Goal: Information Seeking & Learning: Learn about a topic

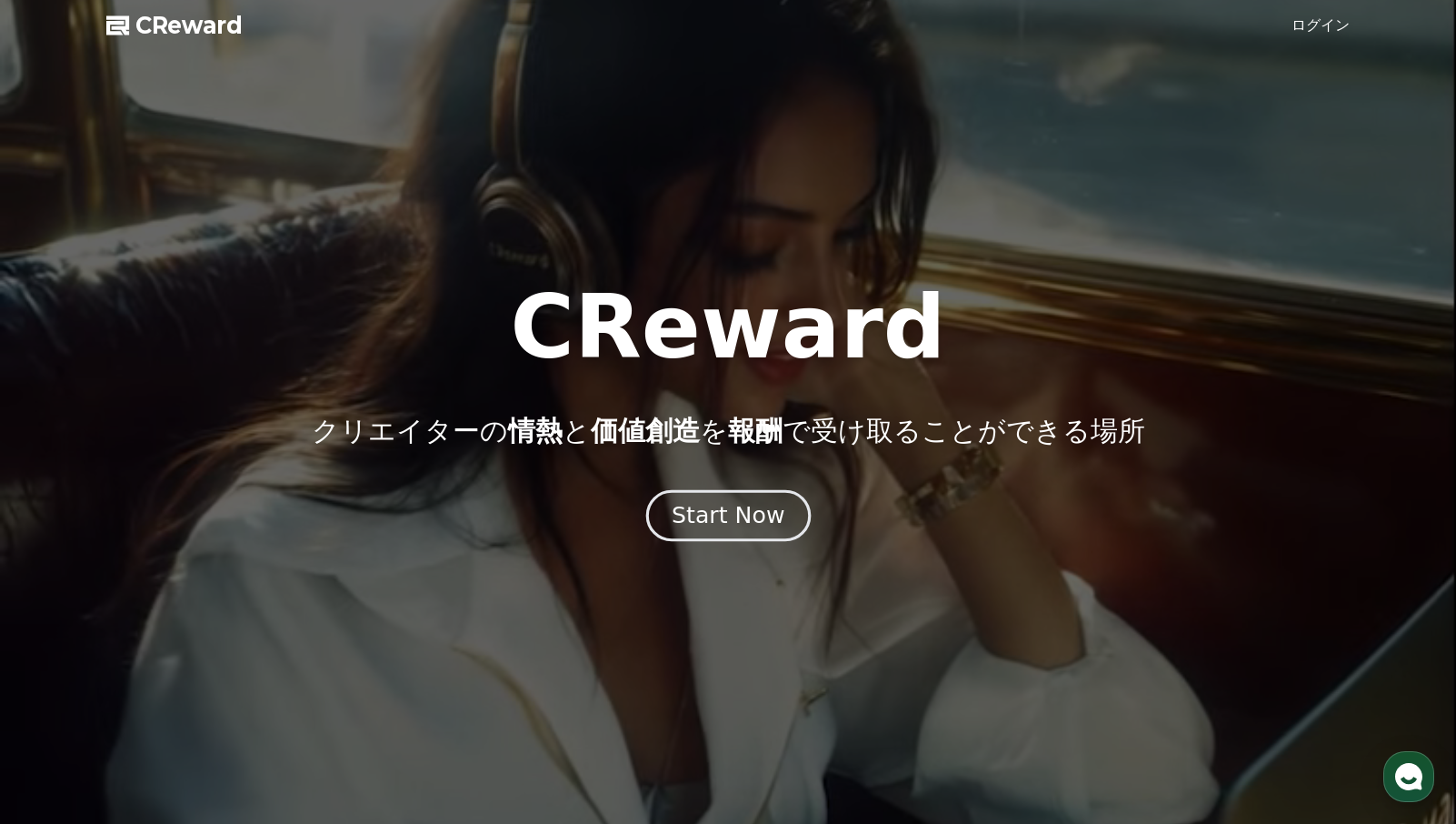
click at [744, 505] on div "Start Now" at bounding box center [728, 515] width 113 height 31
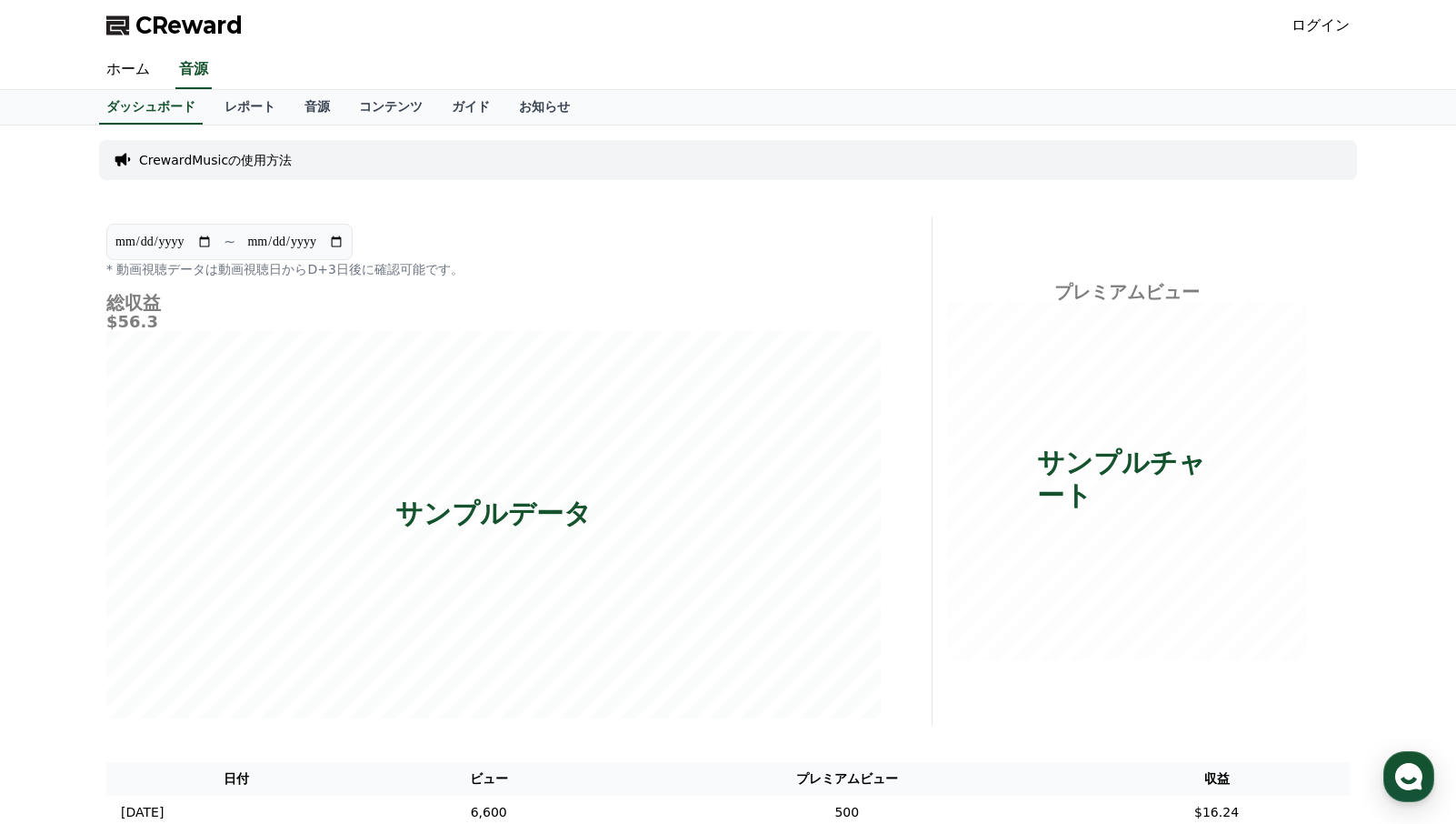
click at [207, 165] on p "CrewardMusicの使用方法" at bounding box center [215, 160] width 153 height 19
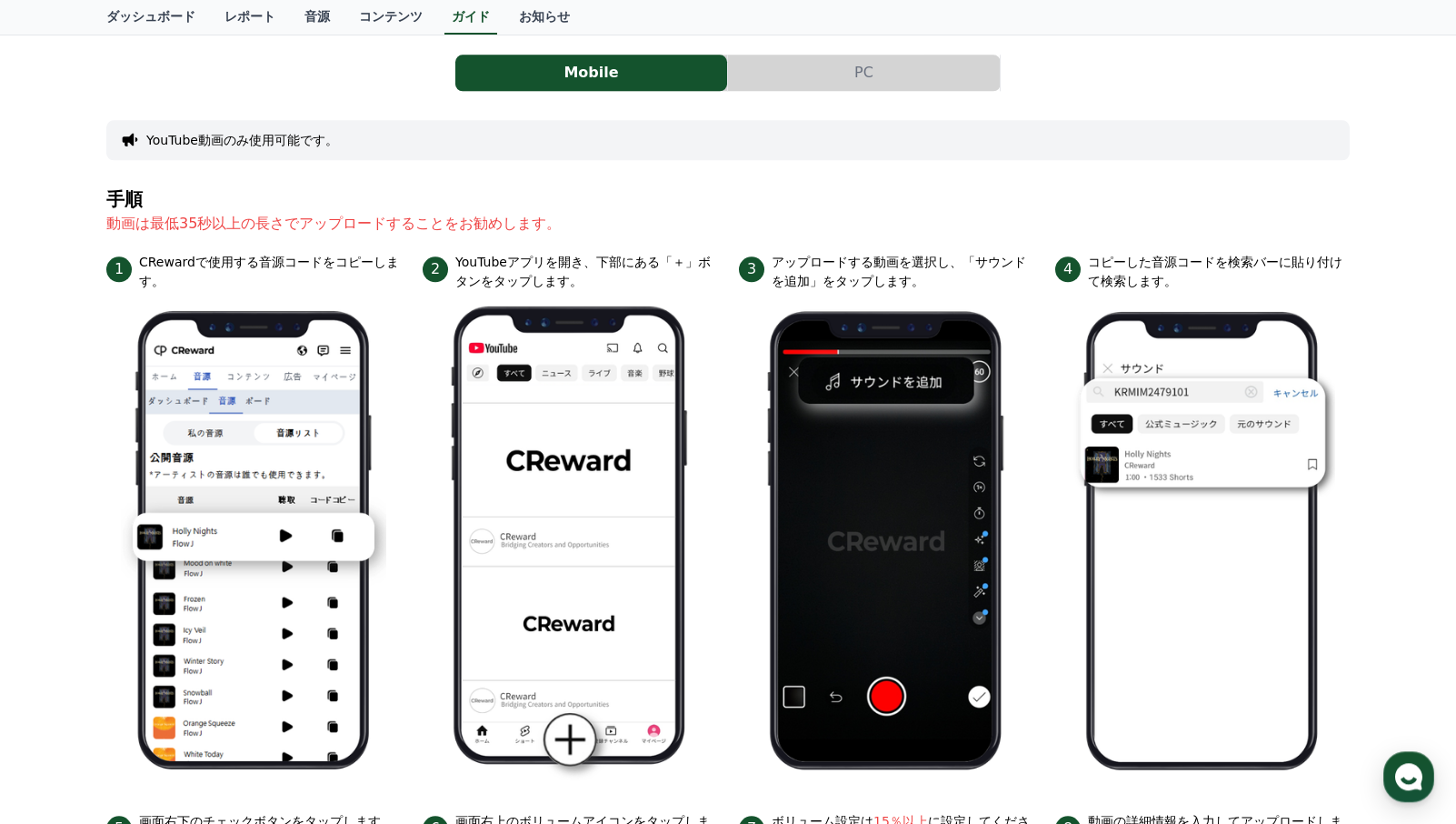
scroll to position [81, 0]
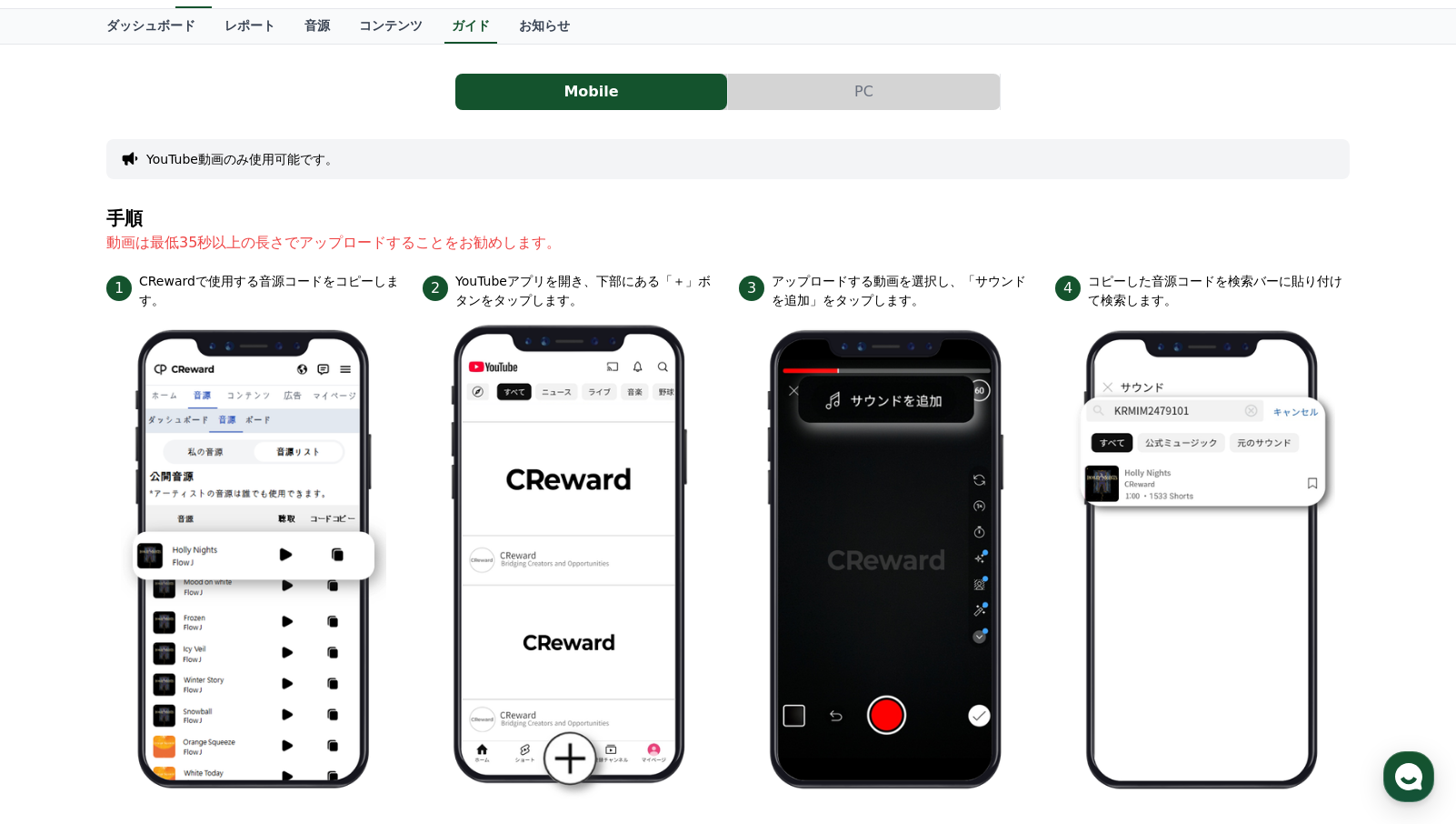
click at [883, 78] on button "PC" at bounding box center [865, 92] width 272 height 36
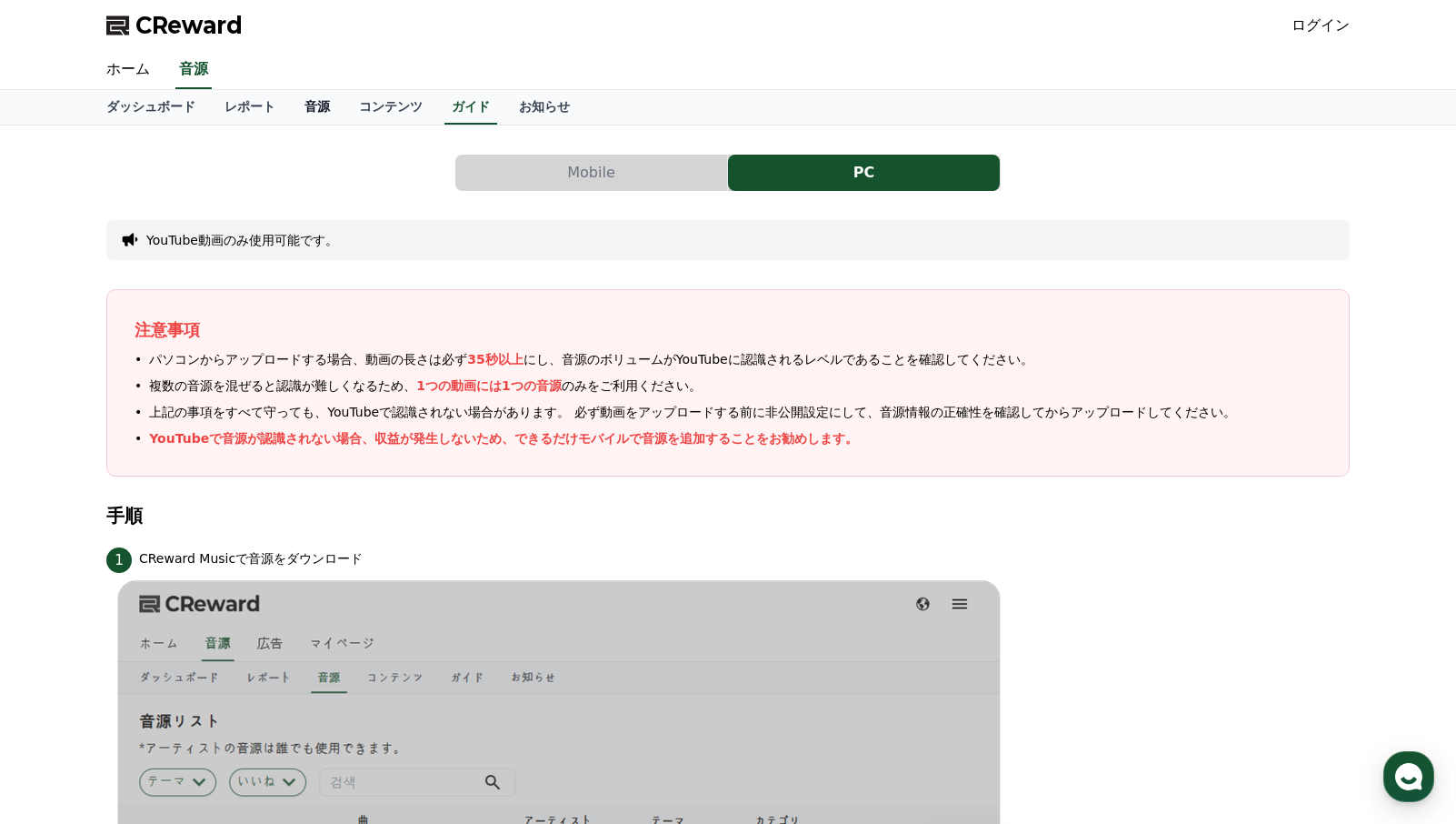
click at [290, 107] on link "音源" at bounding box center [317, 106] width 55 height 34
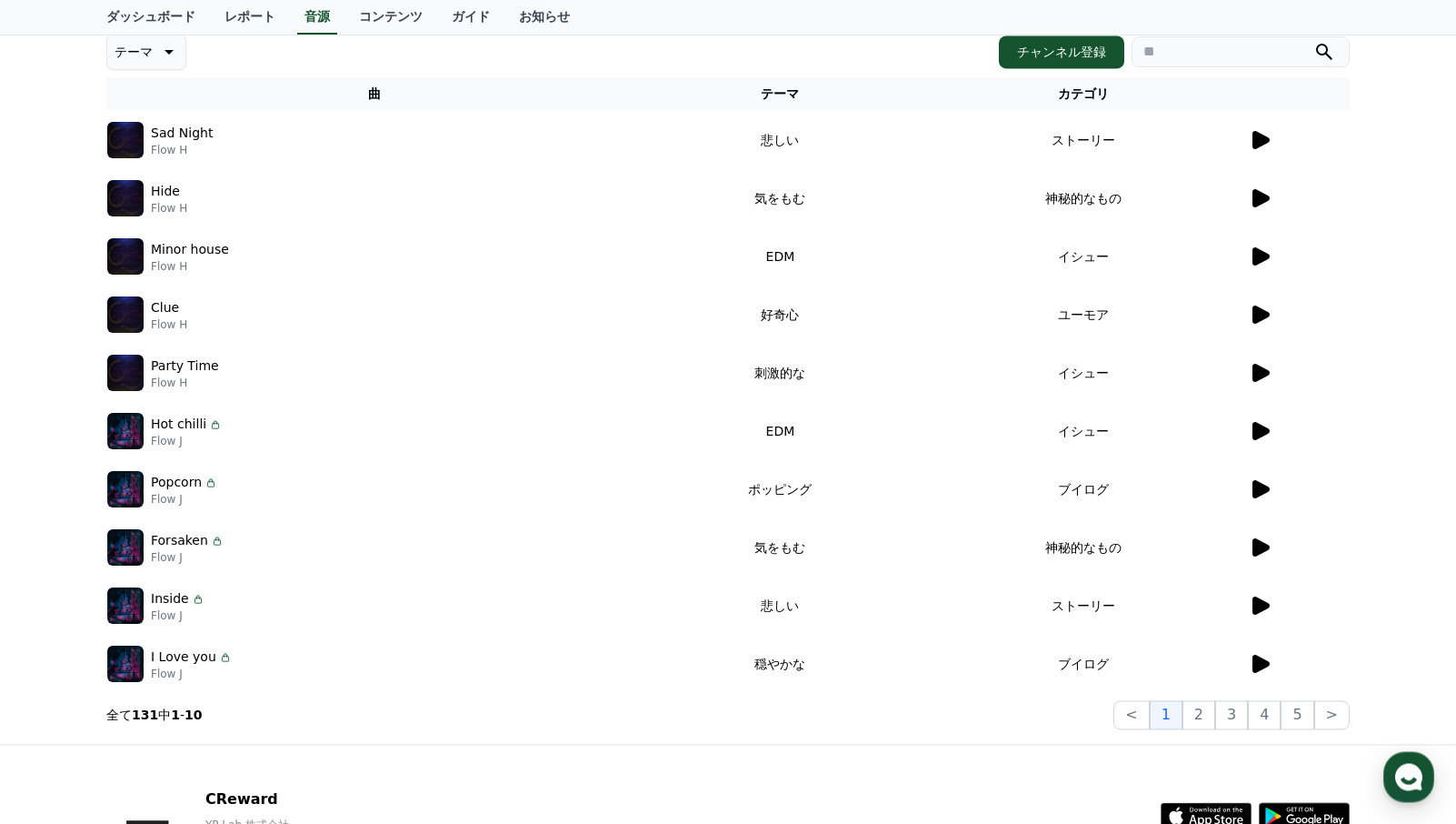
scroll to position [262, 0]
click at [1259, 489] on icon at bounding box center [1261, 489] width 18 height 19
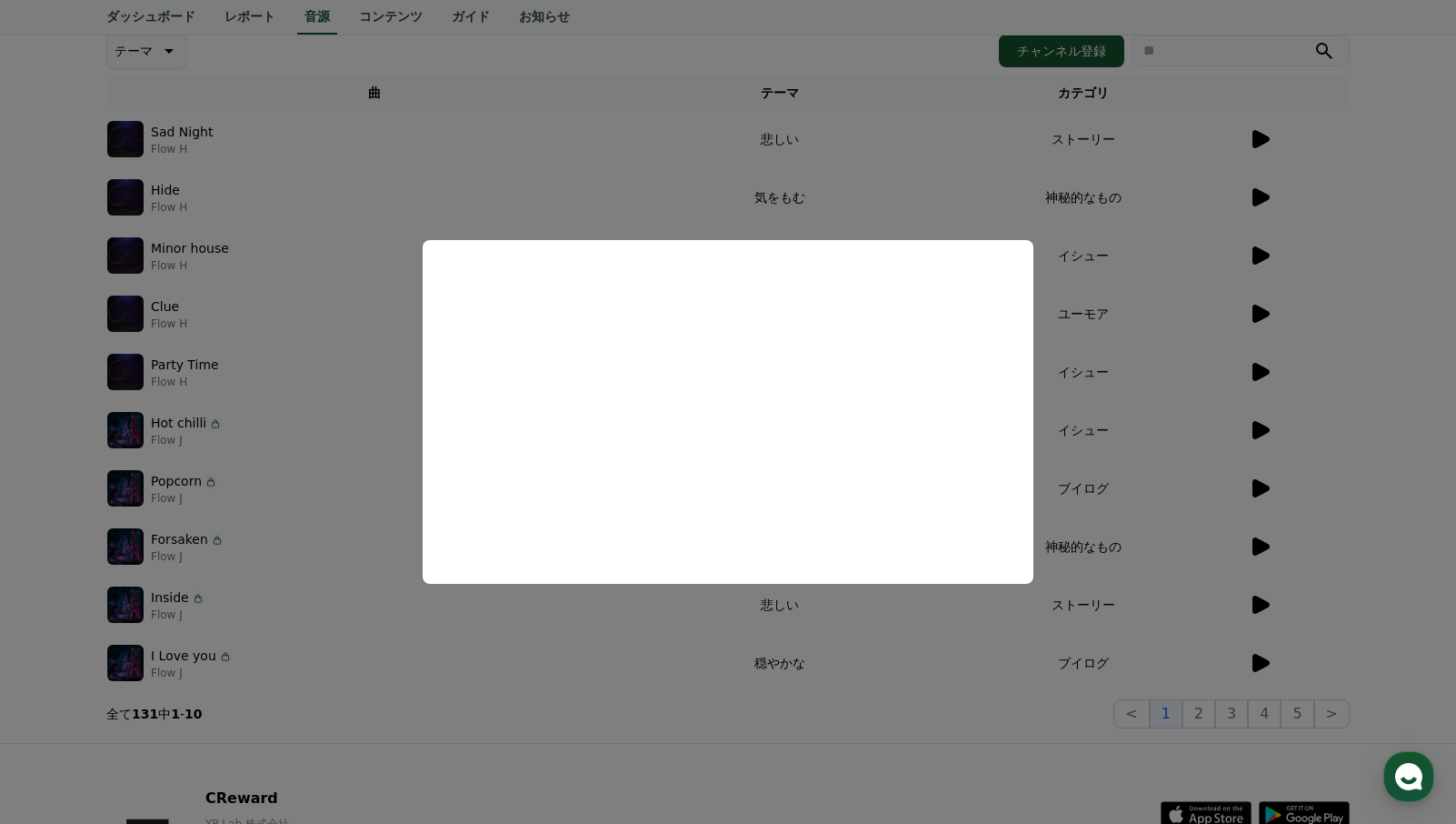
click at [1372, 457] on button "close modal" at bounding box center [728, 412] width 1456 height 824
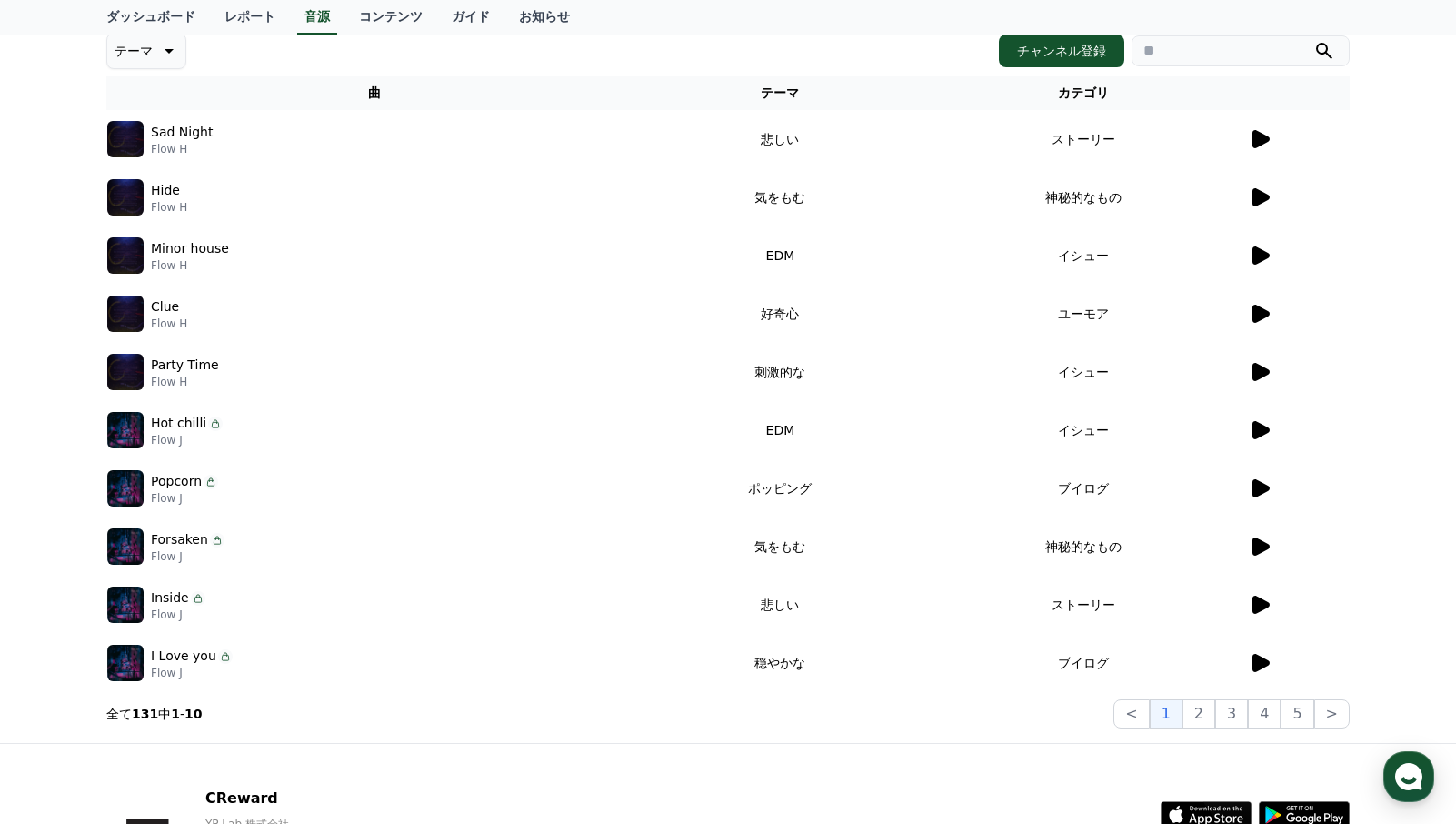
click at [1261, 664] on icon at bounding box center [1261, 663] width 18 height 19
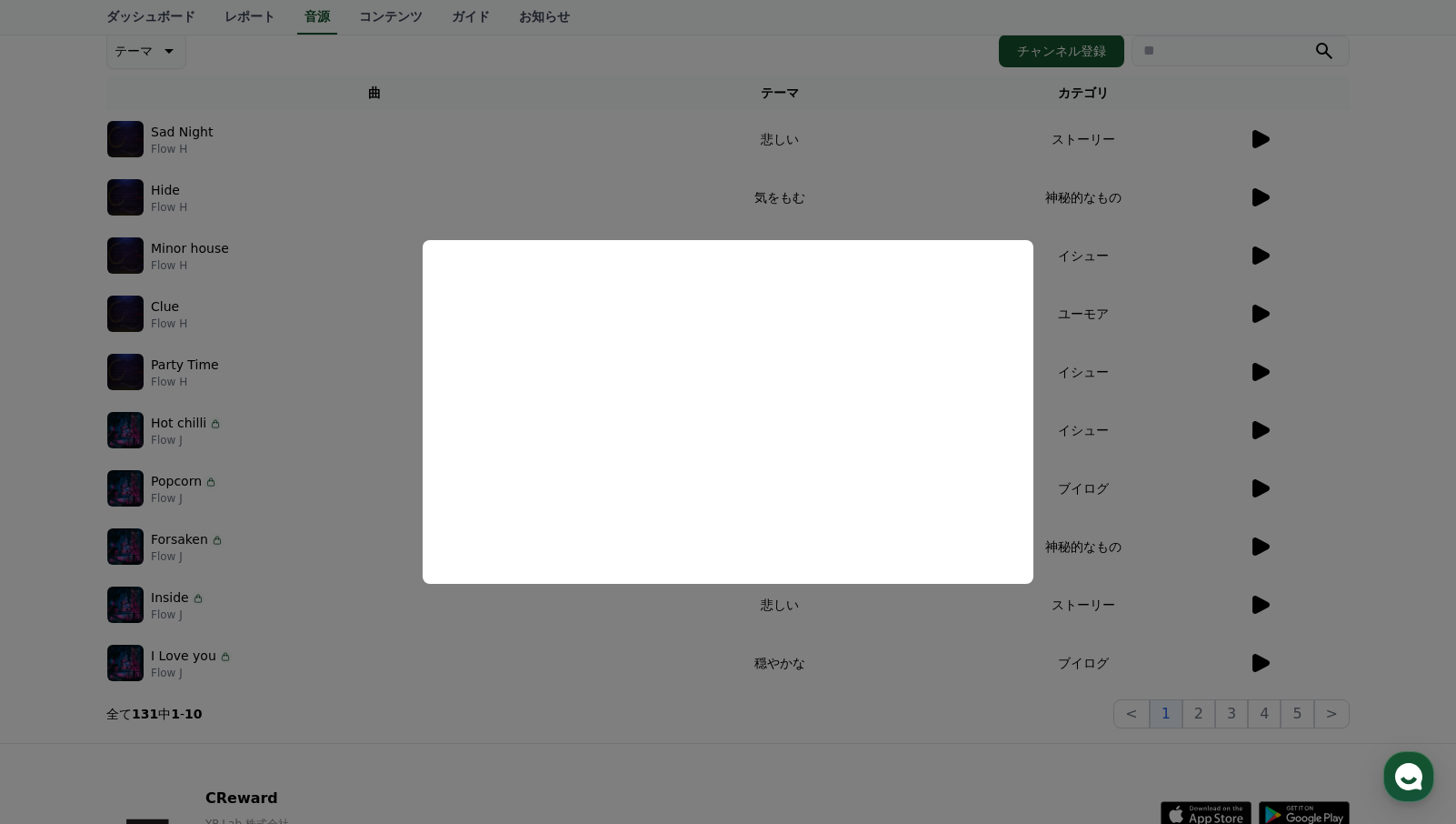
click at [595, 629] on button "close modal" at bounding box center [728, 412] width 1456 height 824
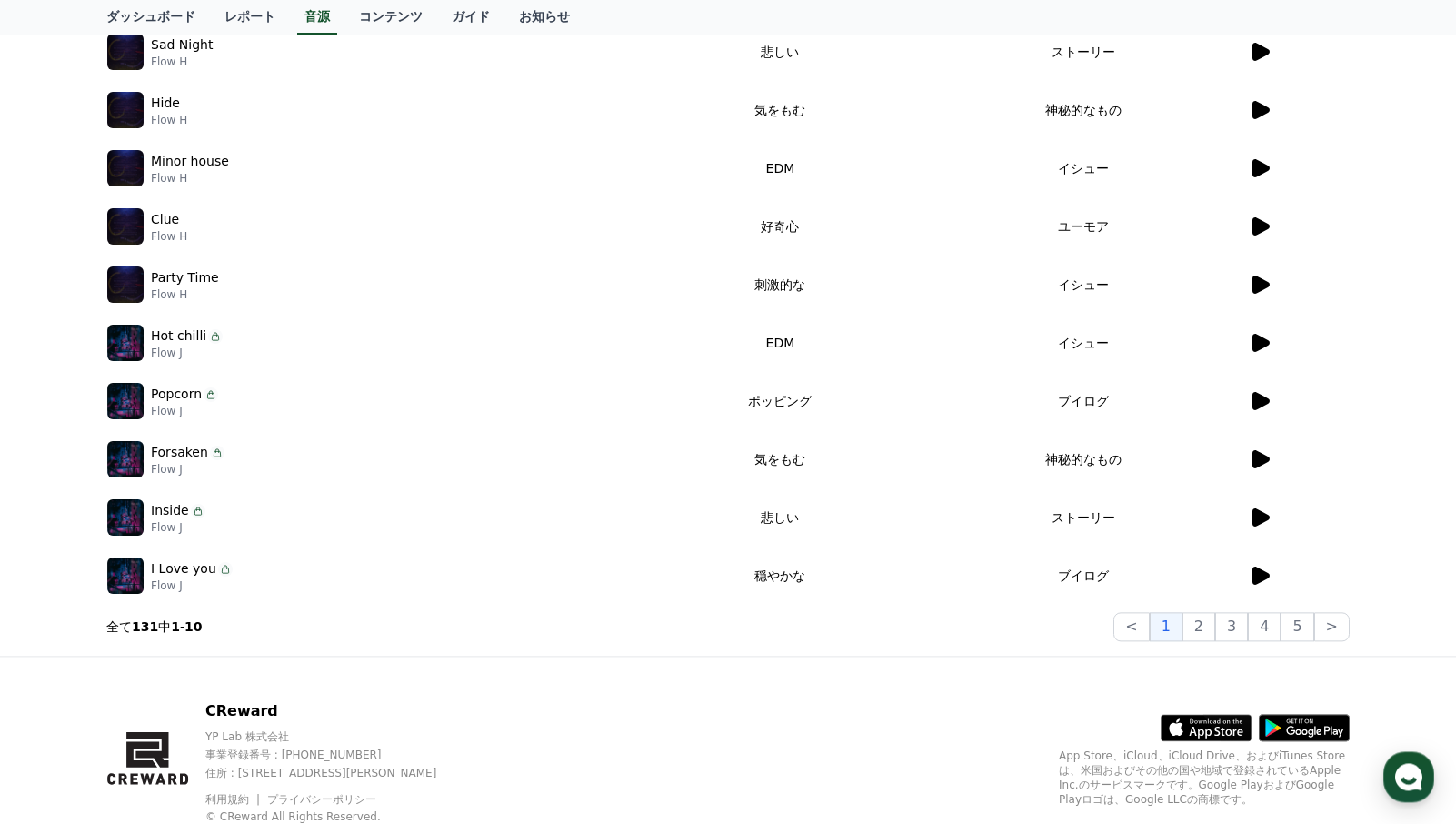
scroll to position [393, 0]
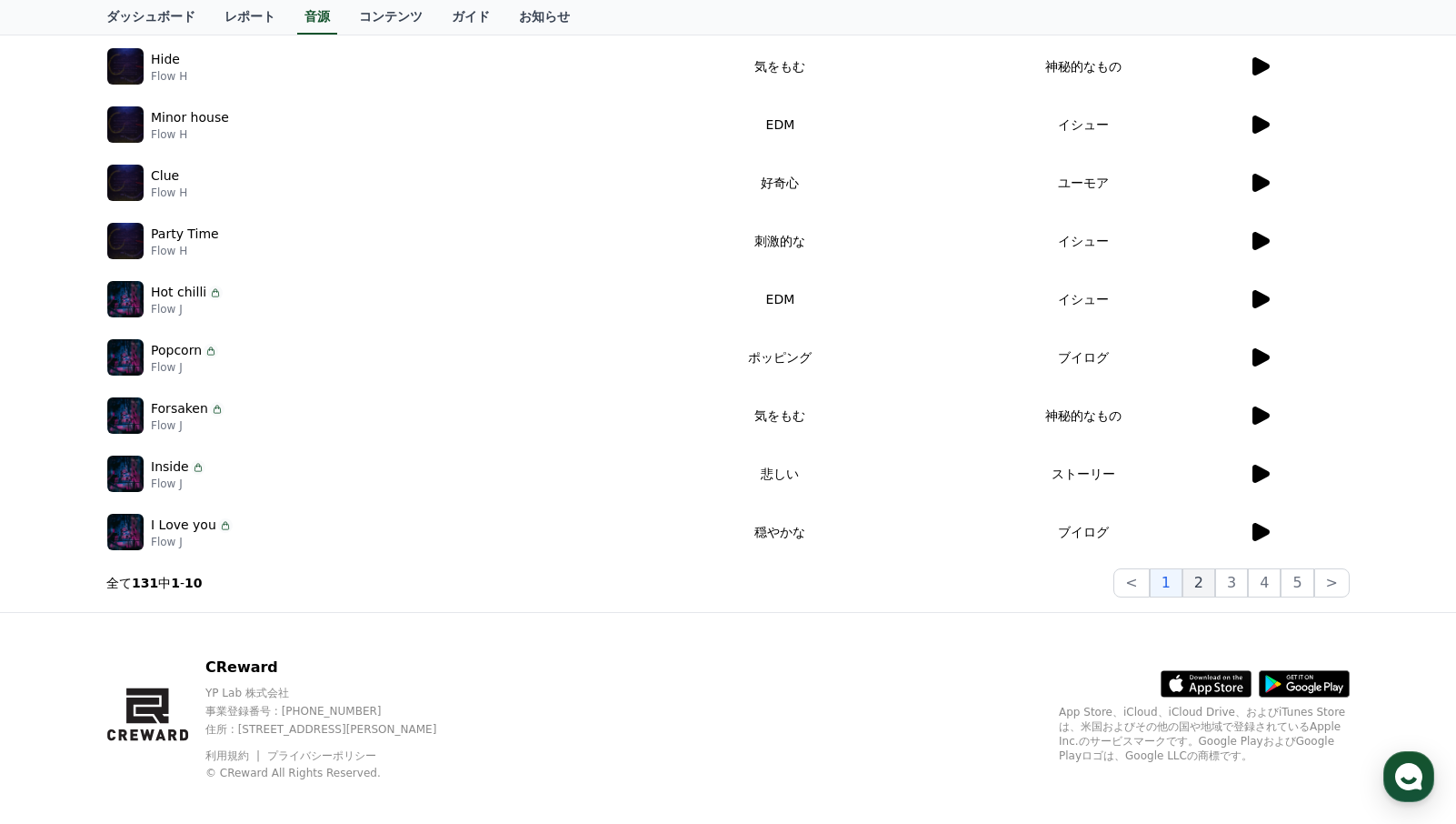
click at [1213, 586] on button "2" at bounding box center [1199, 582] width 32 height 29
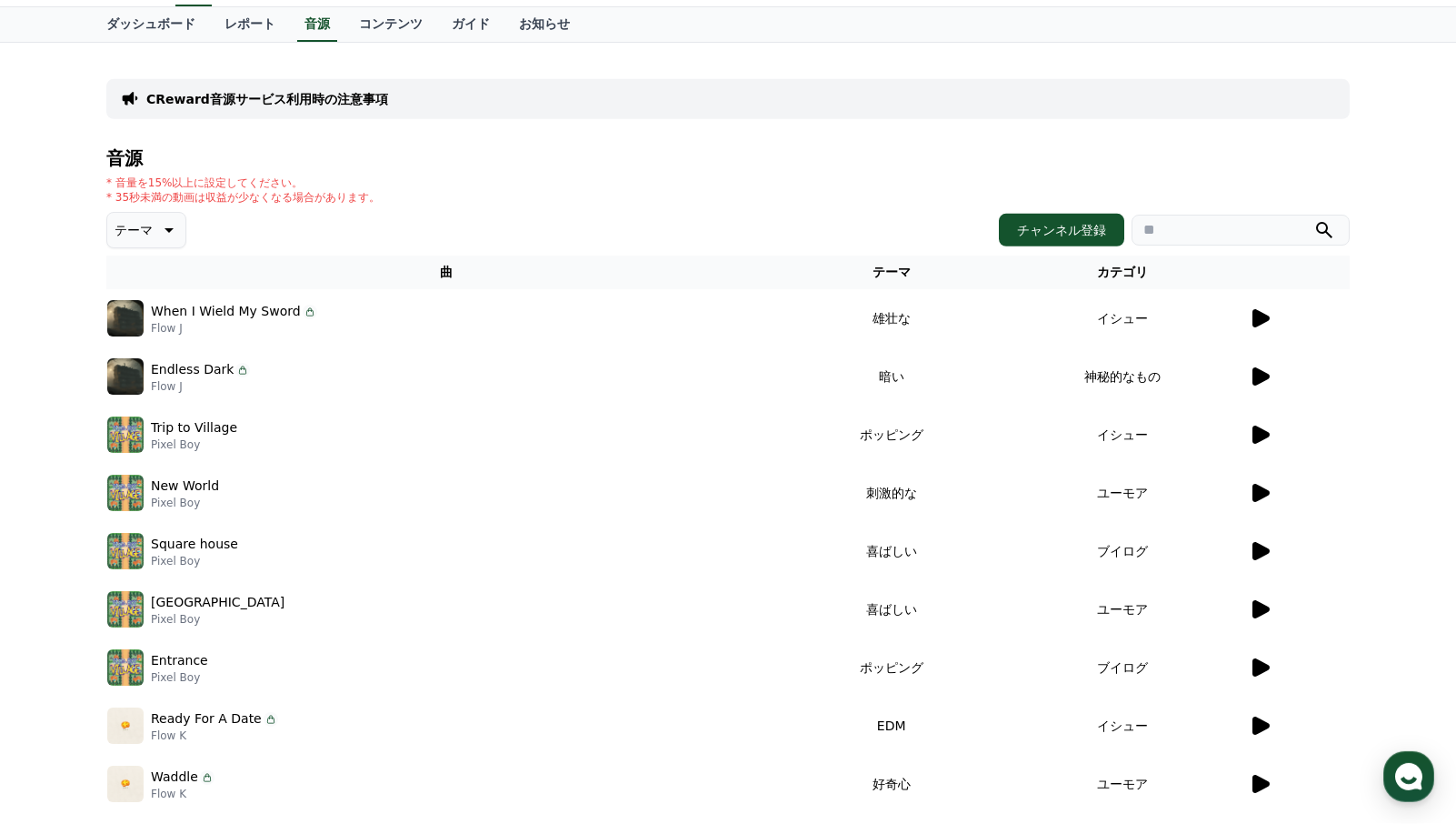
scroll to position [131, 0]
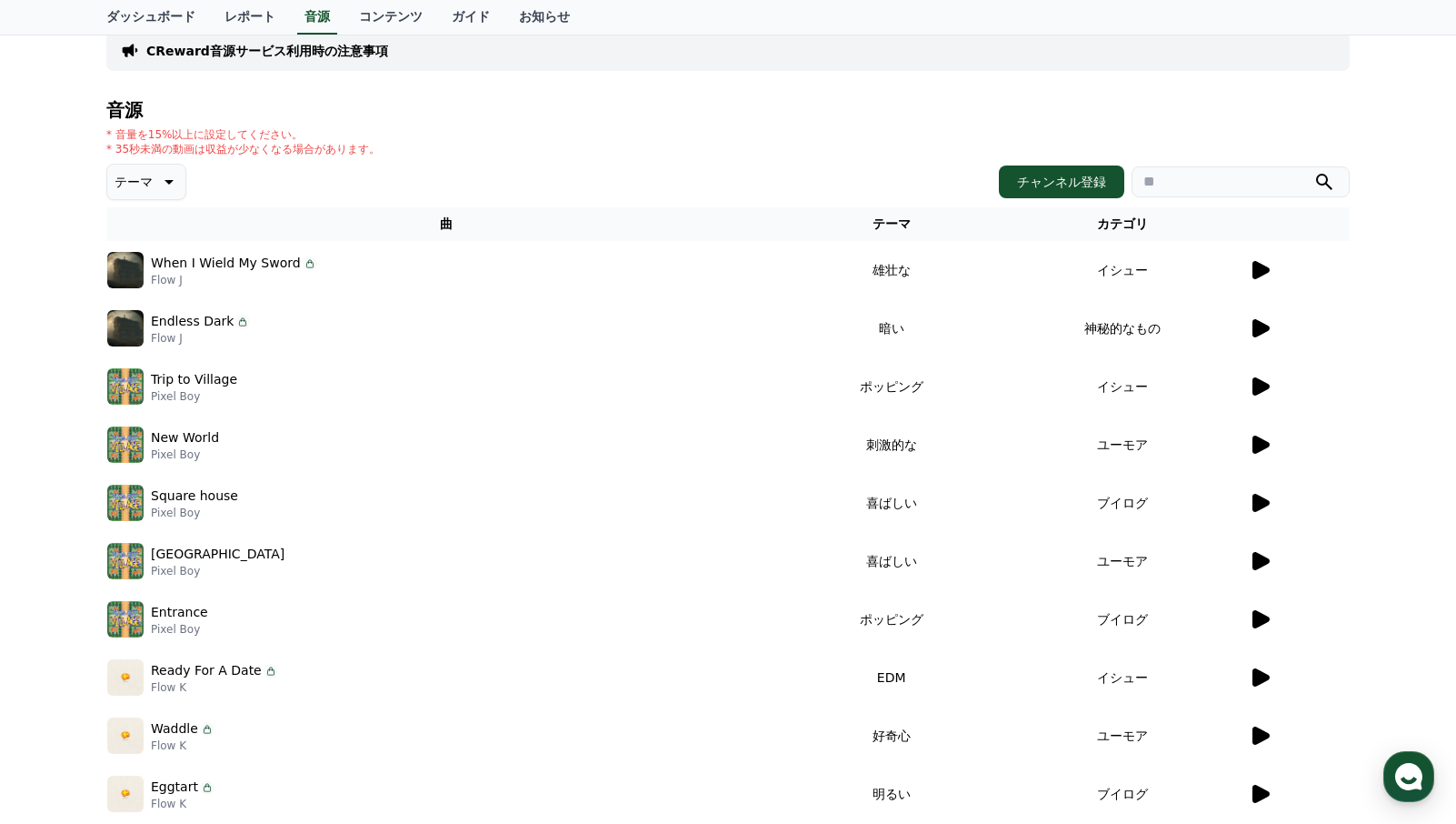
click at [1262, 506] on icon at bounding box center [1261, 503] width 18 height 19
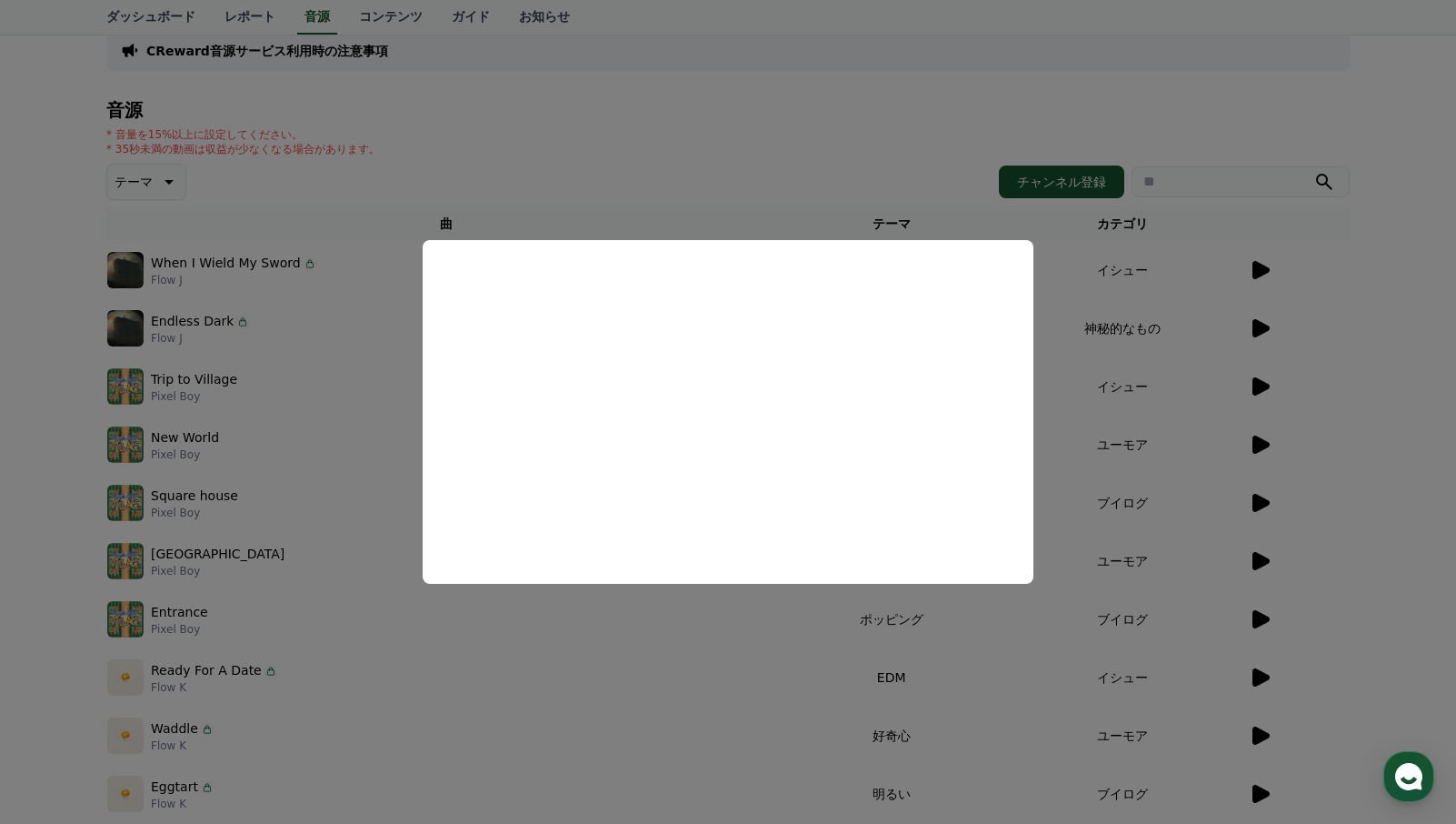
click at [1322, 439] on button "close modal" at bounding box center [728, 412] width 1456 height 824
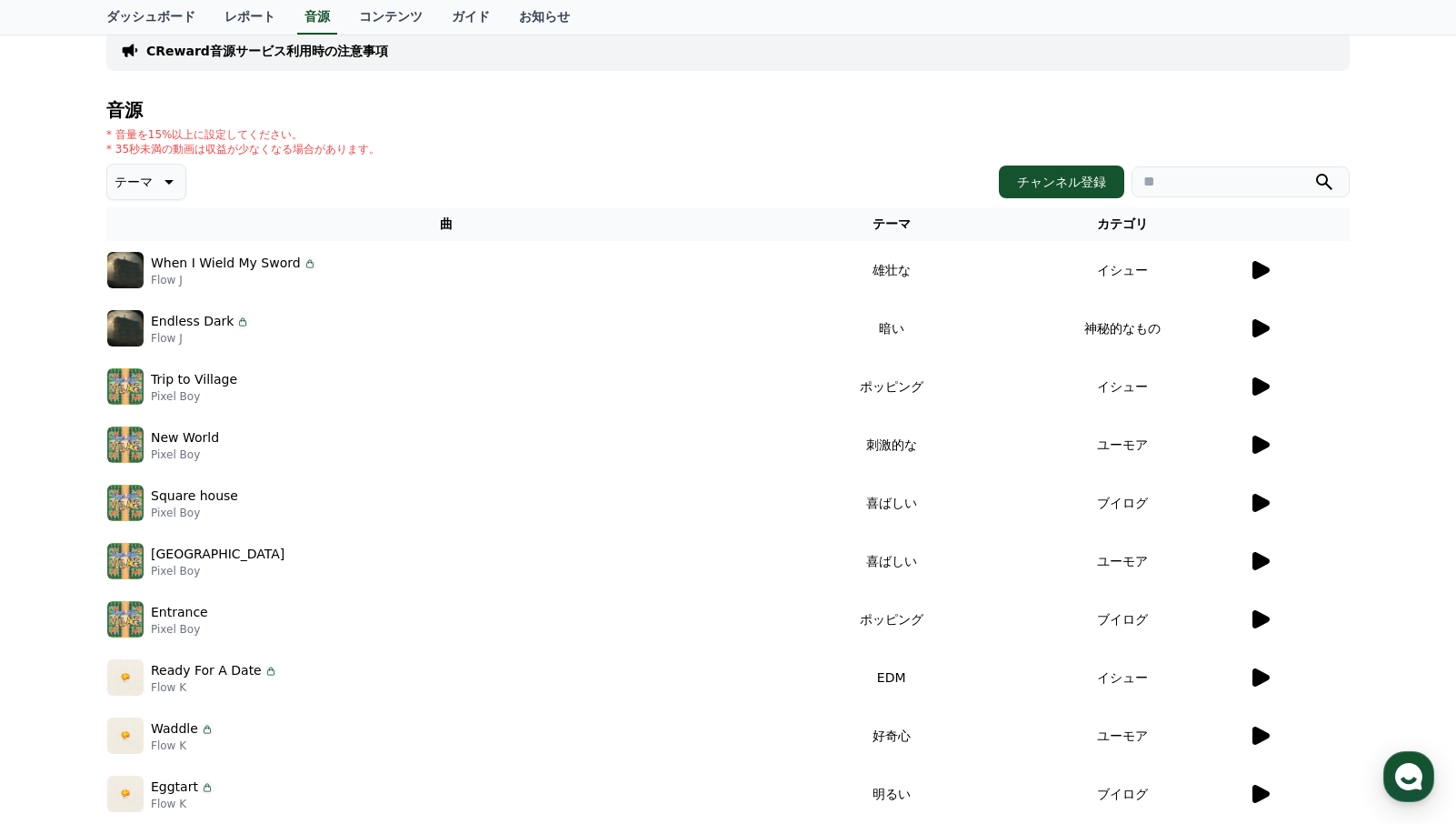
click at [1263, 560] on icon at bounding box center [1261, 561] width 18 height 19
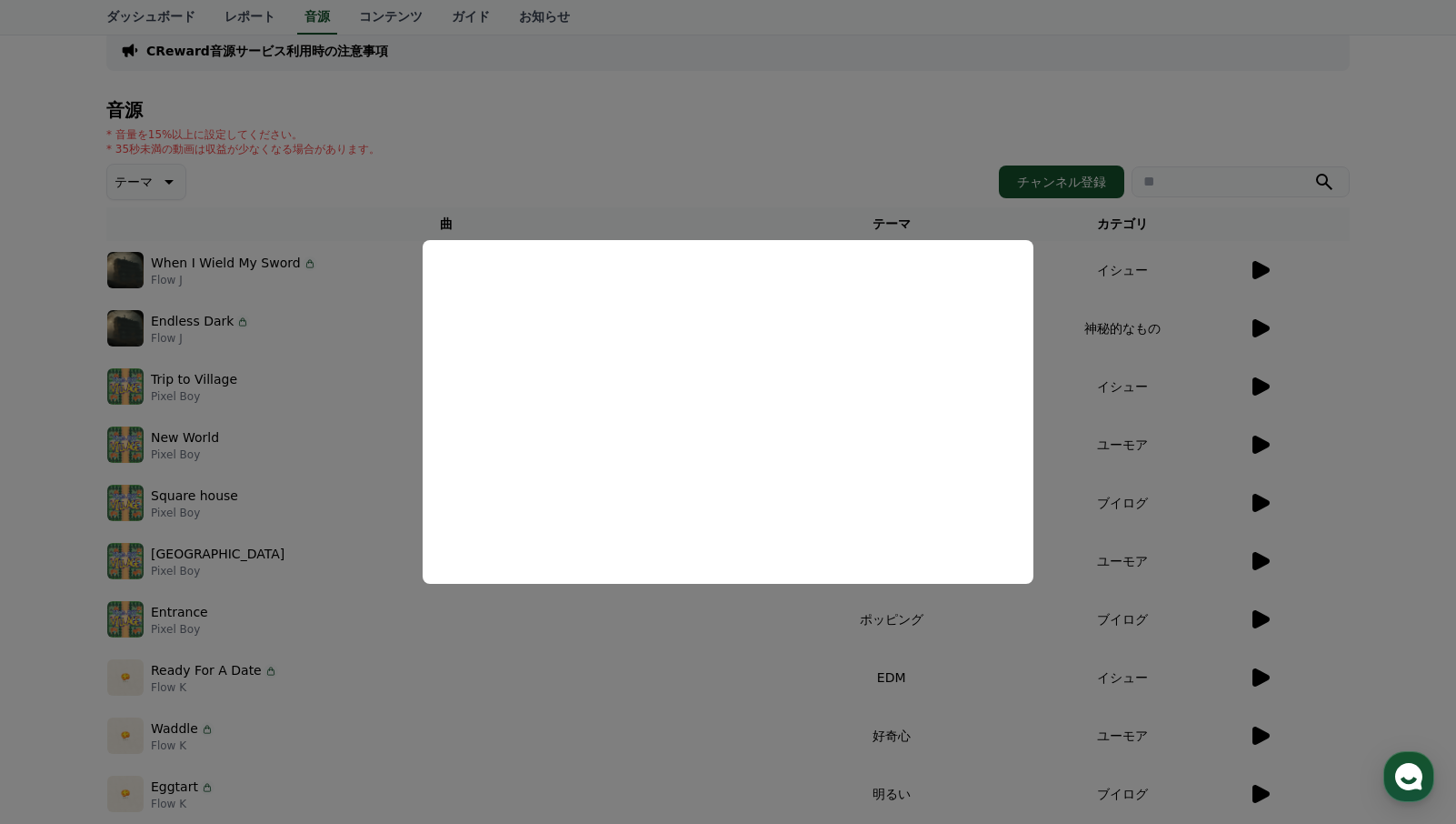
click at [765, 650] on button "close modal" at bounding box center [728, 412] width 1456 height 824
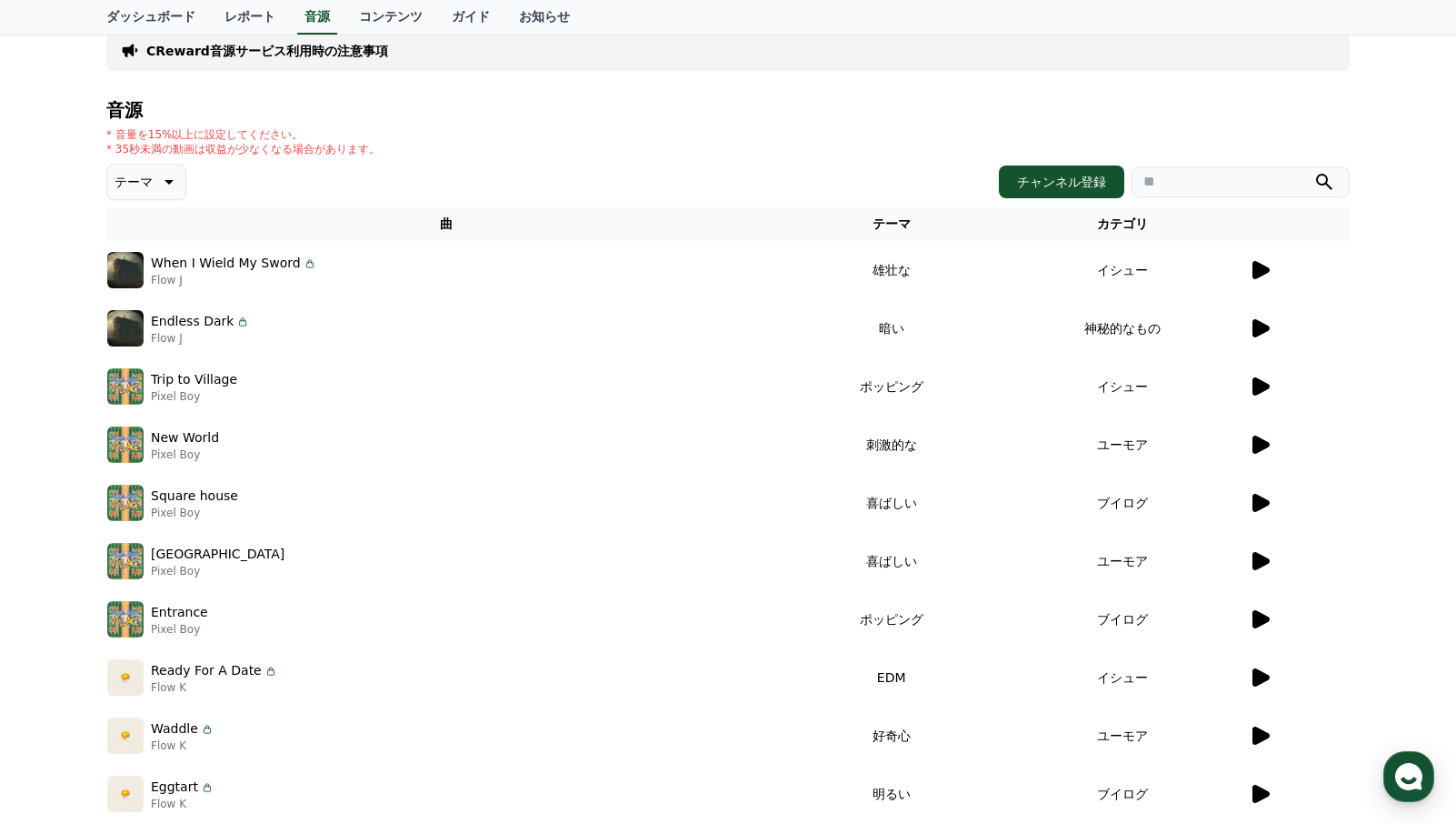
click at [1260, 388] on icon at bounding box center [1261, 387] width 18 height 19
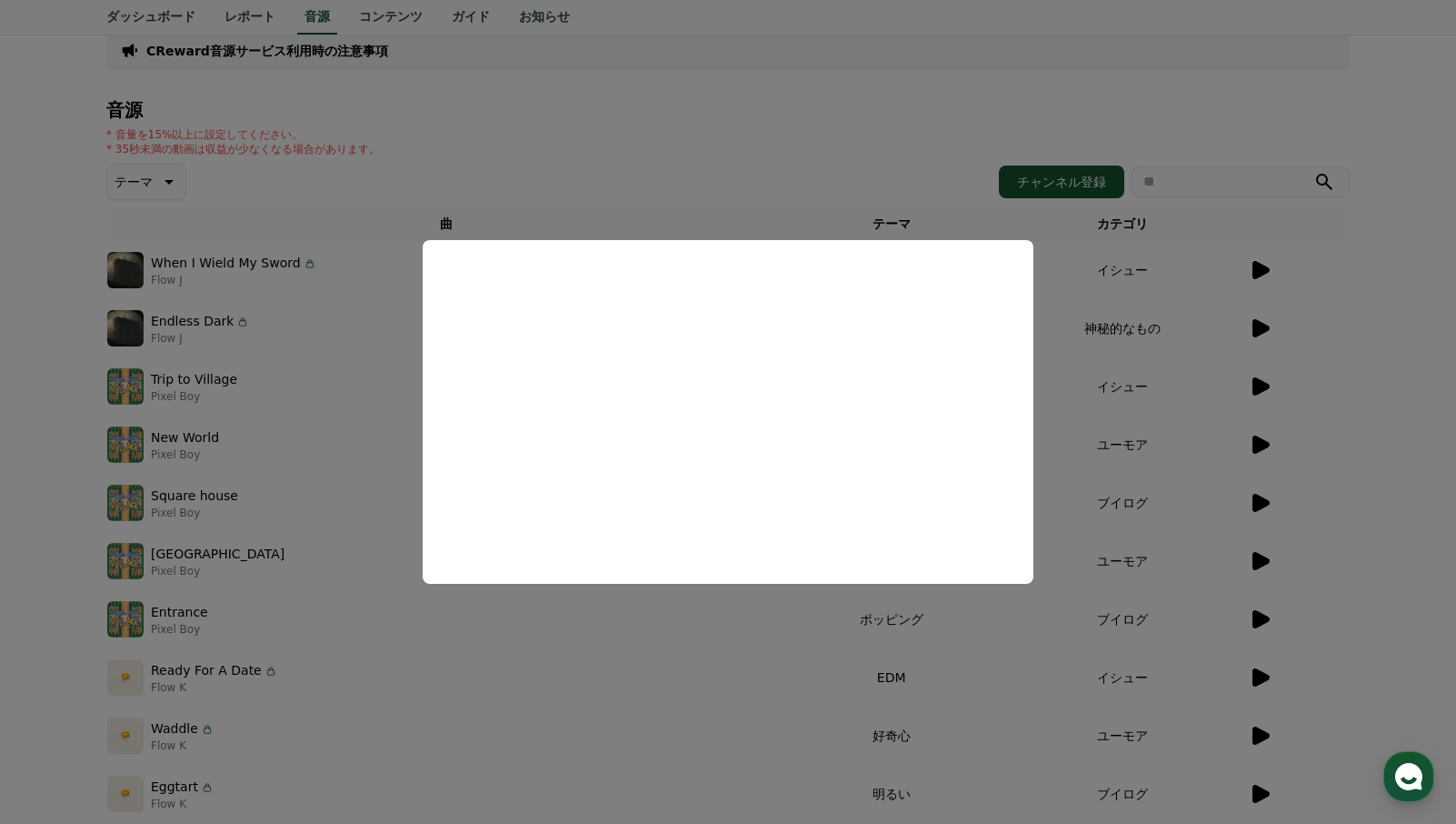
click at [591, 675] on button "close modal" at bounding box center [728, 412] width 1456 height 824
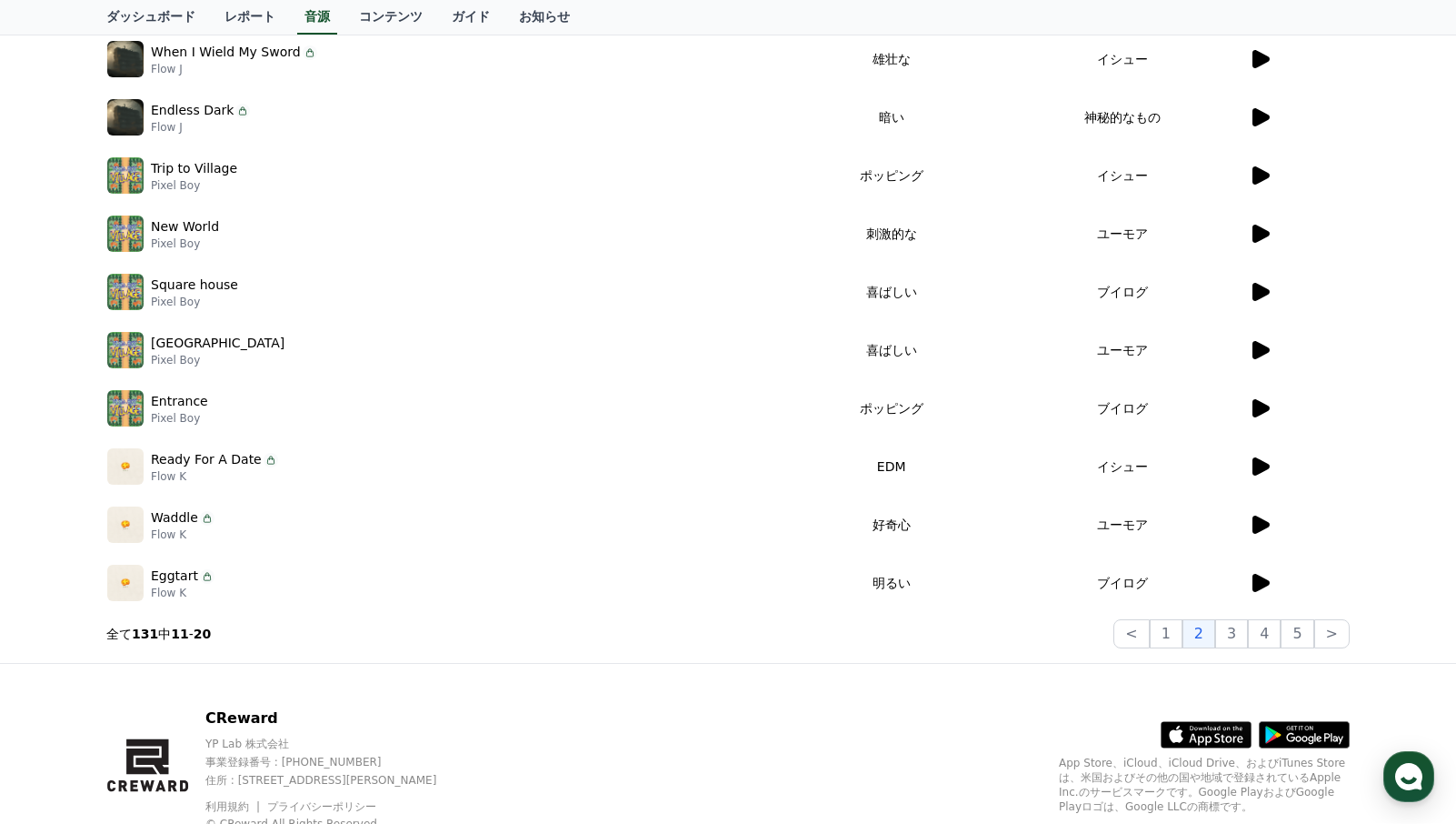
scroll to position [393, 0]
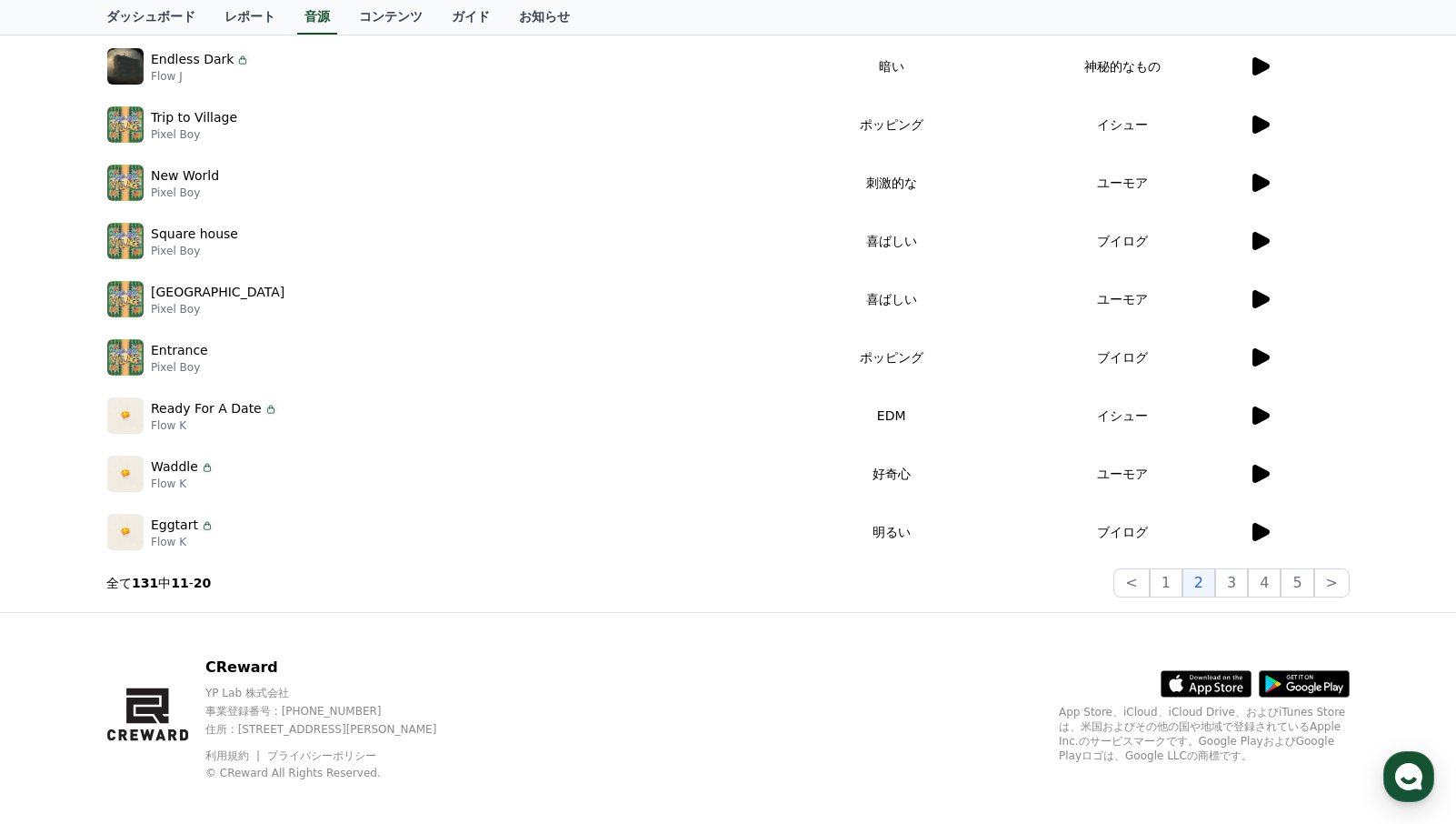
click at [1258, 479] on icon at bounding box center [1261, 474] width 18 height 19
